Goal: Information Seeking & Learning: Learn about a topic

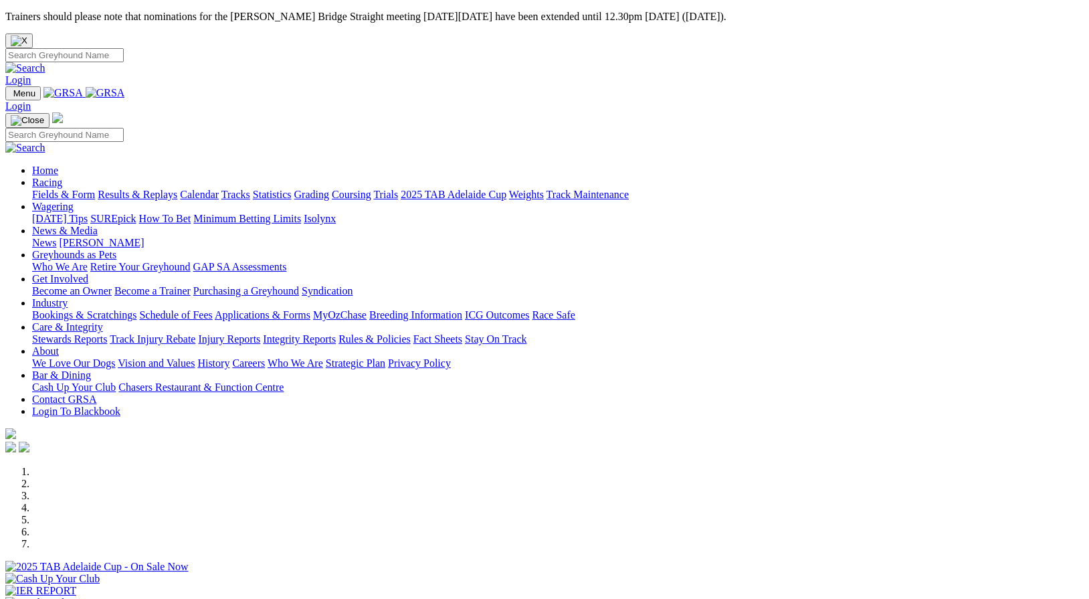
click at [62, 177] on link "Racing" at bounding box center [47, 182] width 30 height 11
click at [92, 189] on link "Fields & Form" at bounding box center [63, 194] width 63 height 11
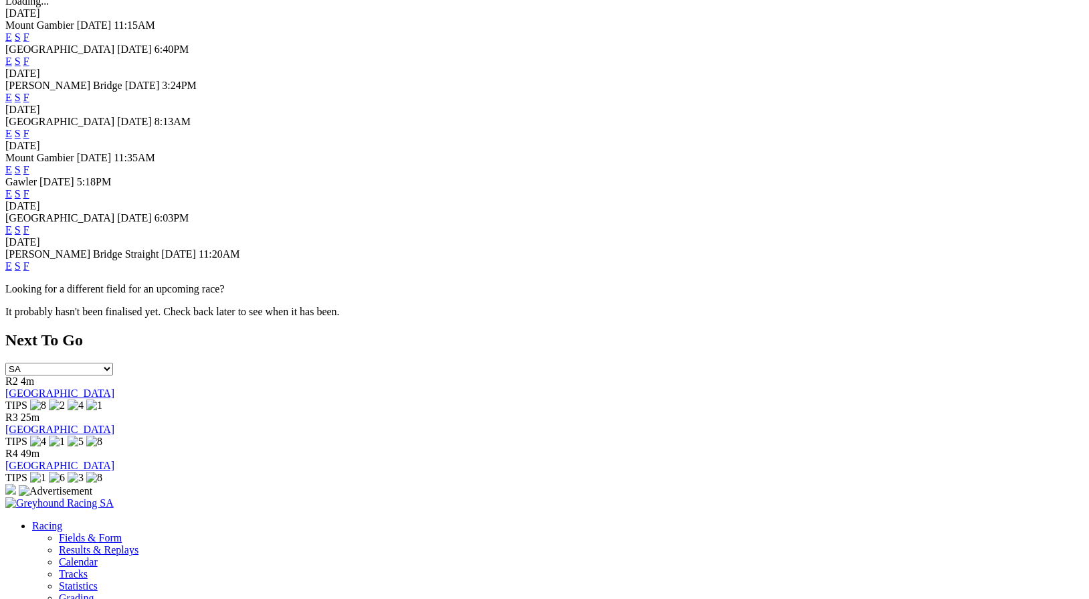
scroll to position [507, 0]
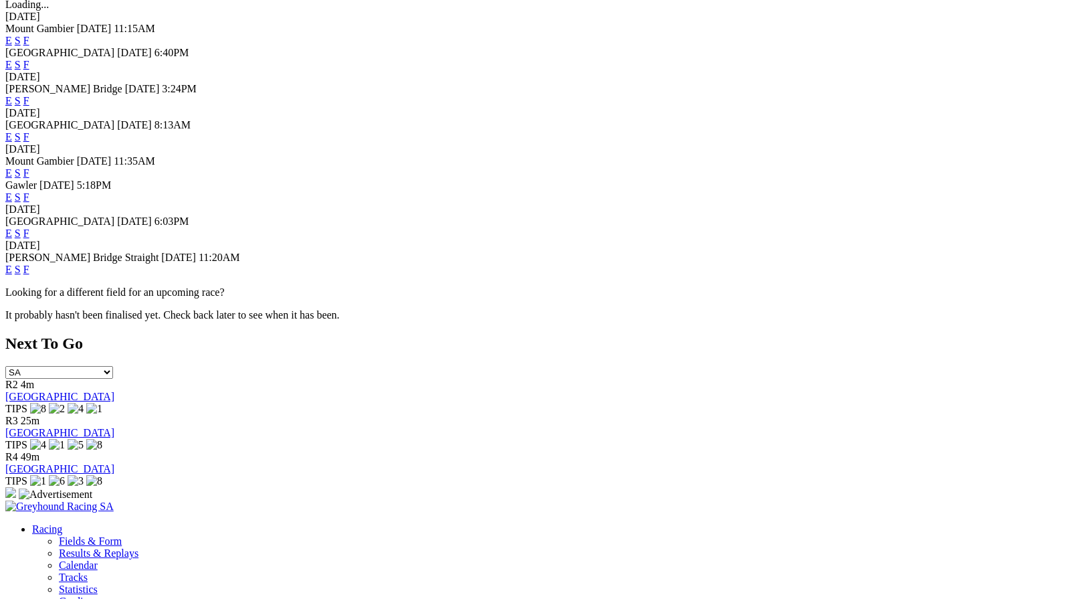
click at [29, 227] on link "F" at bounding box center [26, 232] width 6 height 11
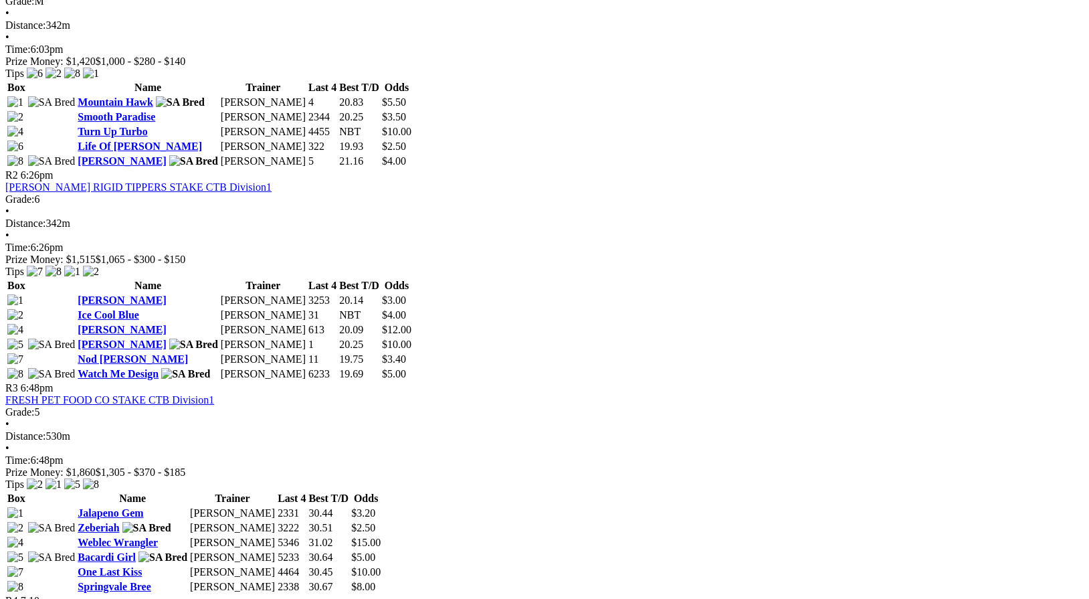
scroll to position [757, 0]
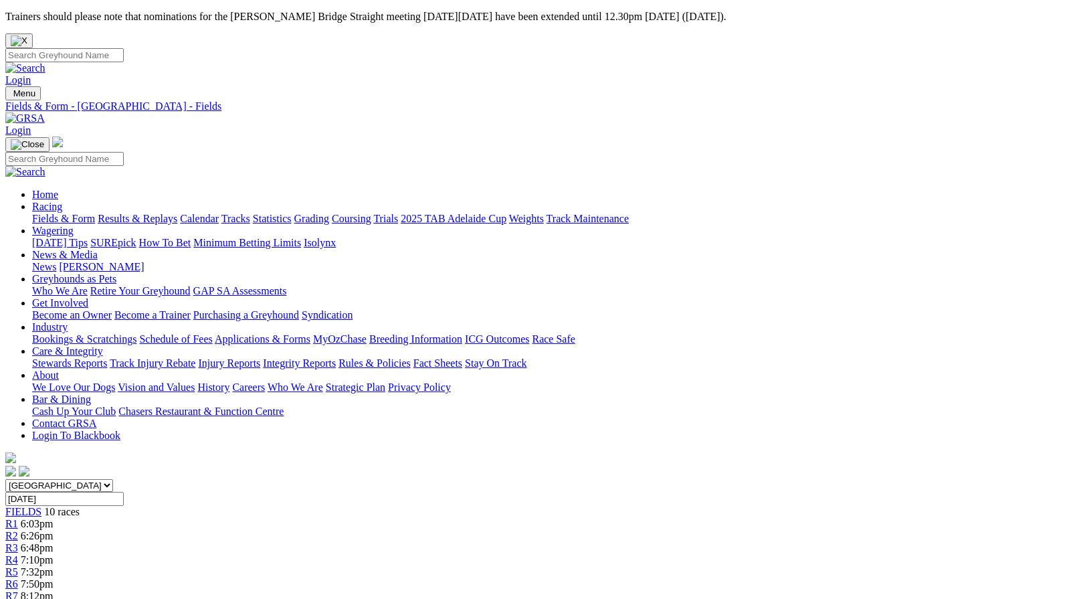
scroll to position [757, 0]
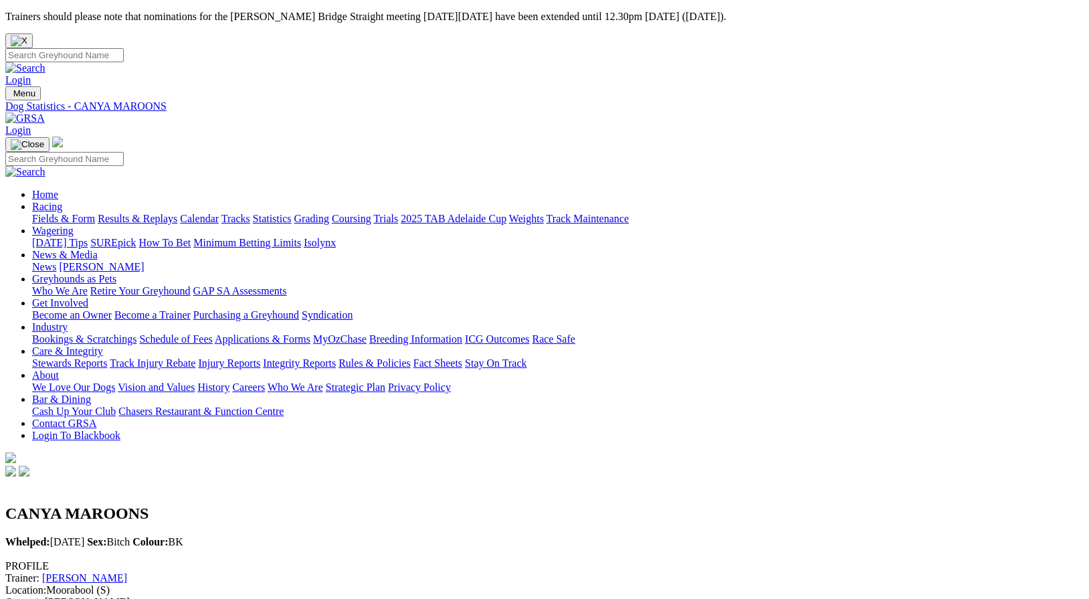
drag, startPoint x: 764, startPoint y: 74, endPoint x: 753, endPoint y: 75, distance: 11.4
click at [103, 345] on link "Care & Integrity" at bounding box center [67, 350] width 71 height 11
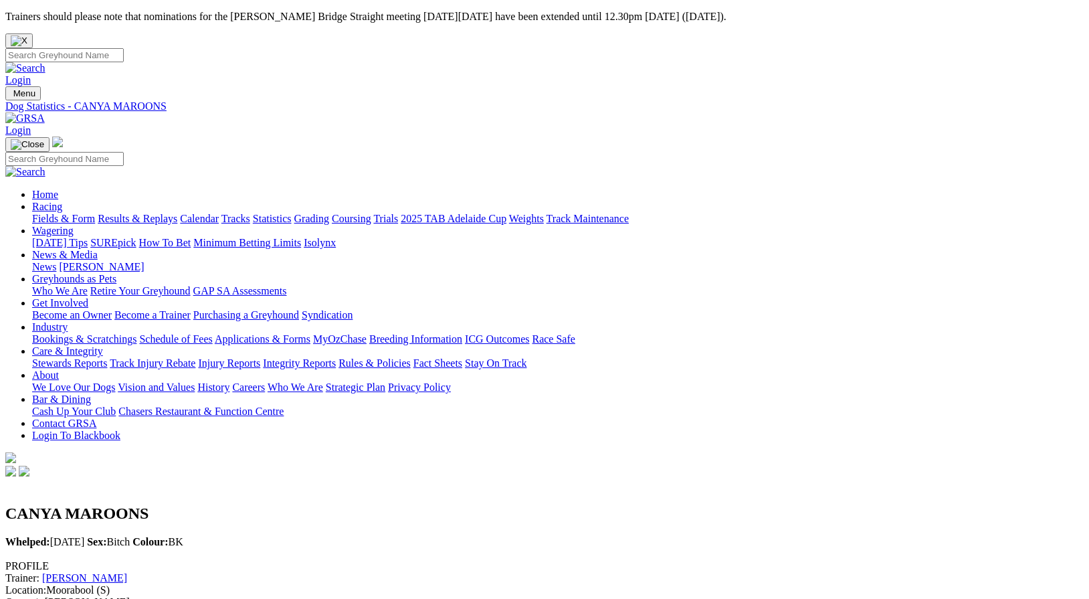
click at [336, 357] on link "Integrity Reports" at bounding box center [299, 362] width 73 height 11
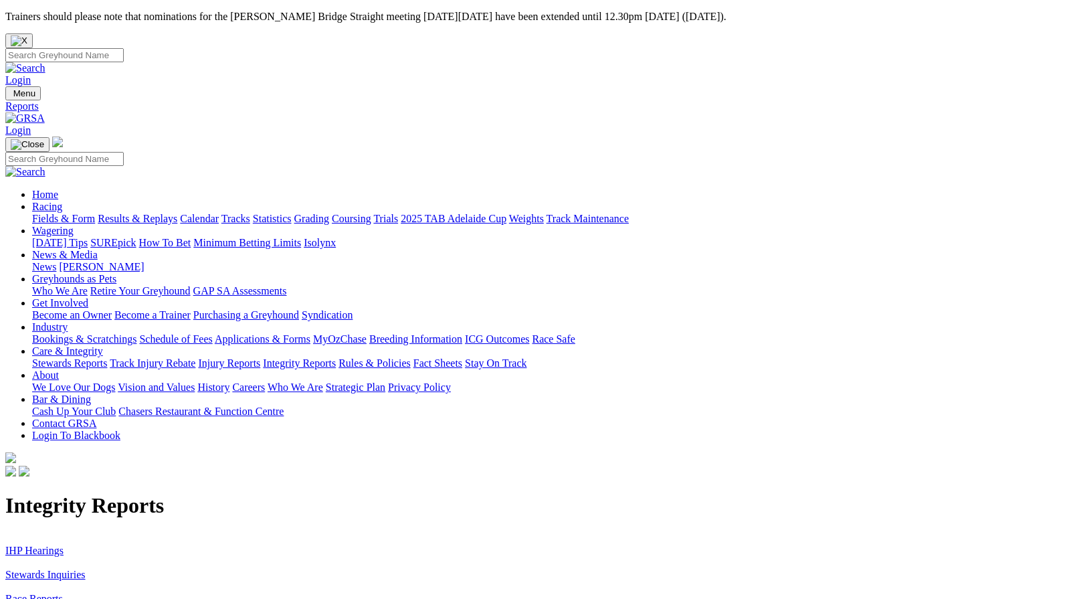
click at [86, 568] on link "Stewards Inquiries" at bounding box center [45, 573] width 80 height 11
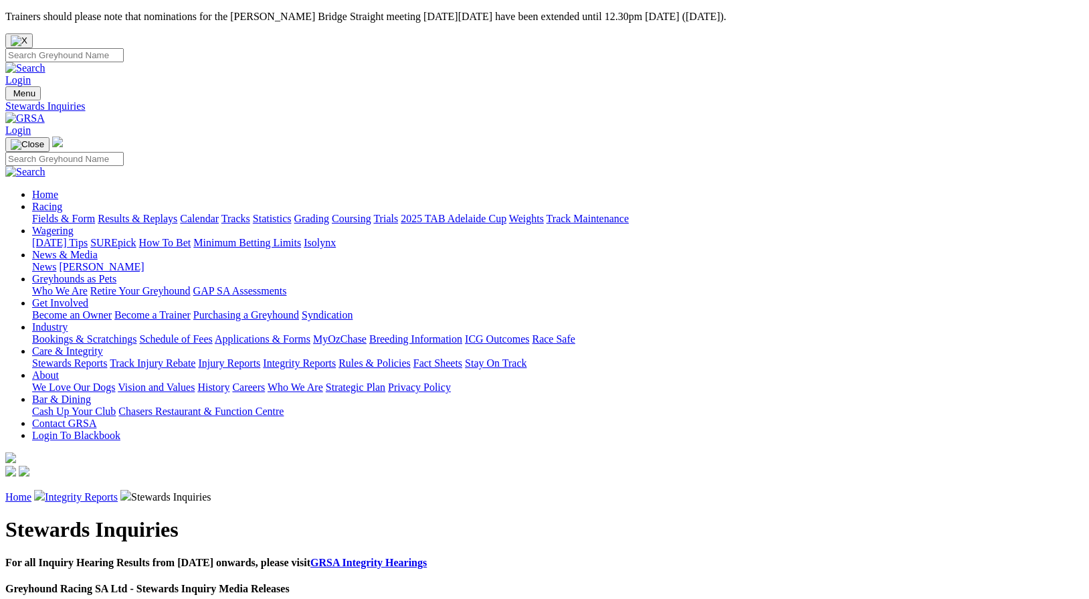
click at [62, 201] on link "Racing" at bounding box center [47, 206] width 30 height 11
click at [74, 225] on link "Wagering" at bounding box center [52, 230] width 41 height 11
click at [118, 491] on link "Integrity Reports" at bounding box center [81, 496] width 73 height 11
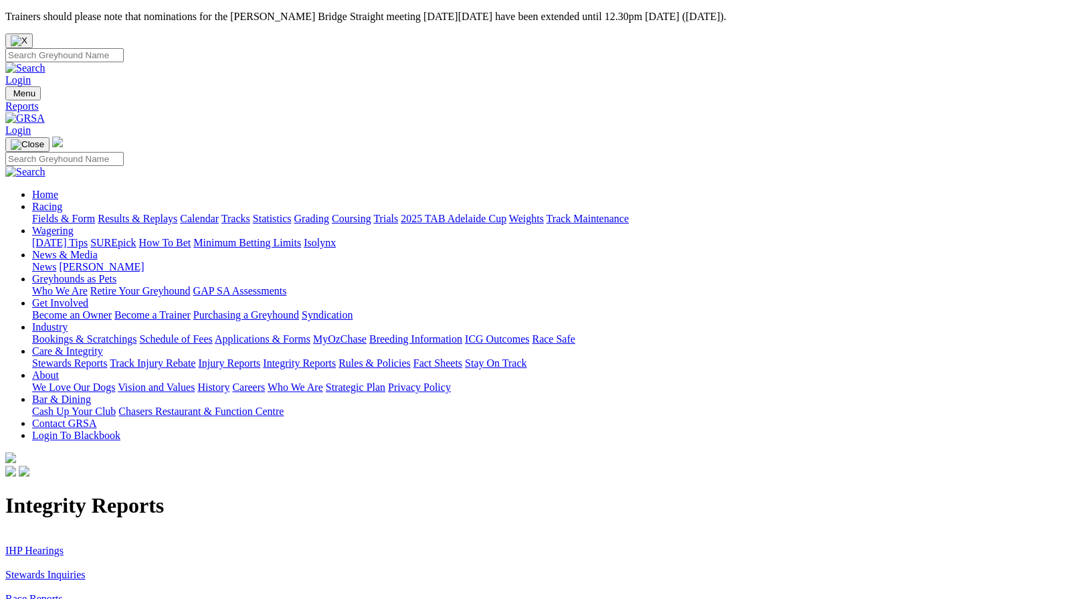
click at [64, 544] on link "IHP Hearings" at bounding box center [34, 549] width 58 height 11
